Goal: Check status: Check status

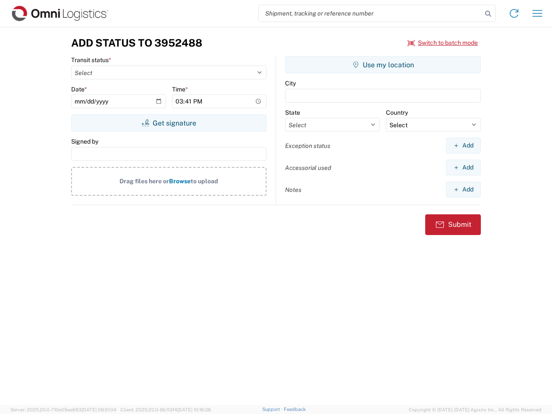
click at [371, 13] on input "search" at bounding box center [371, 13] width 224 height 16
click at [488, 14] on icon at bounding box center [488, 14] width 12 height 12
click at [514, 13] on icon at bounding box center [514, 13] width 14 height 14
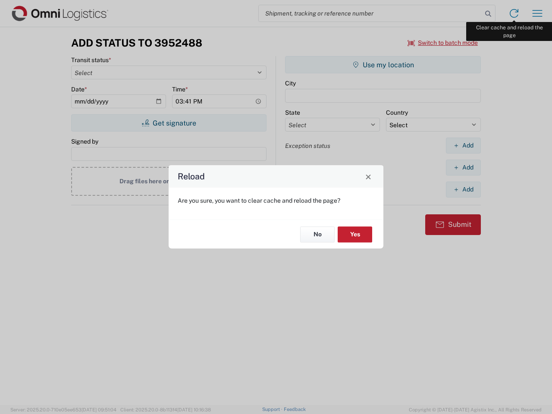
click at [538, 13] on div "Reload Are you sure, you want to clear cache and reload the page? No Yes" at bounding box center [276, 207] width 552 height 414
click at [443, 43] on div "Reload Are you sure, you want to clear cache and reload the page? No Yes" at bounding box center [276, 207] width 552 height 414
click at [169, 123] on div "Reload Are you sure, you want to clear cache and reload the page? No Yes" at bounding box center [276, 207] width 552 height 414
click at [383, 65] on div "Reload Are you sure, you want to clear cache and reload the page? No Yes" at bounding box center [276, 207] width 552 height 414
click at [463, 145] on div "Reload Are you sure, you want to clear cache and reload the page? No Yes" at bounding box center [276, 207] width 552 height 414
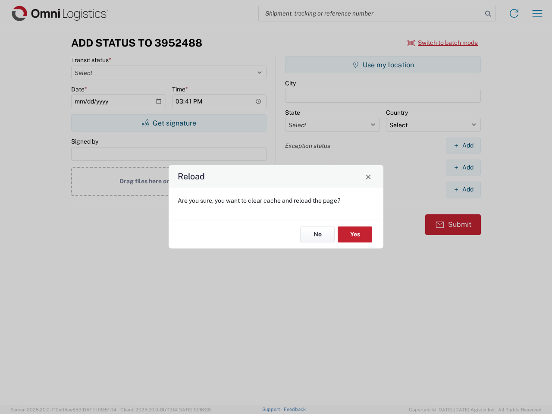
click at [463, 167] on div "Reload Are you sure, you want to clear cache and reload the page? No Yes" at bounding box center [276, 207] width 552 height 414
click at [463, 189] on div "Reload Are you sure, you want to clear cache and reload the page? No Yes" at bounding box center [276, 207] width 552 height 414
